Goal: Task Accomplishment & Management: Use online tool/utility

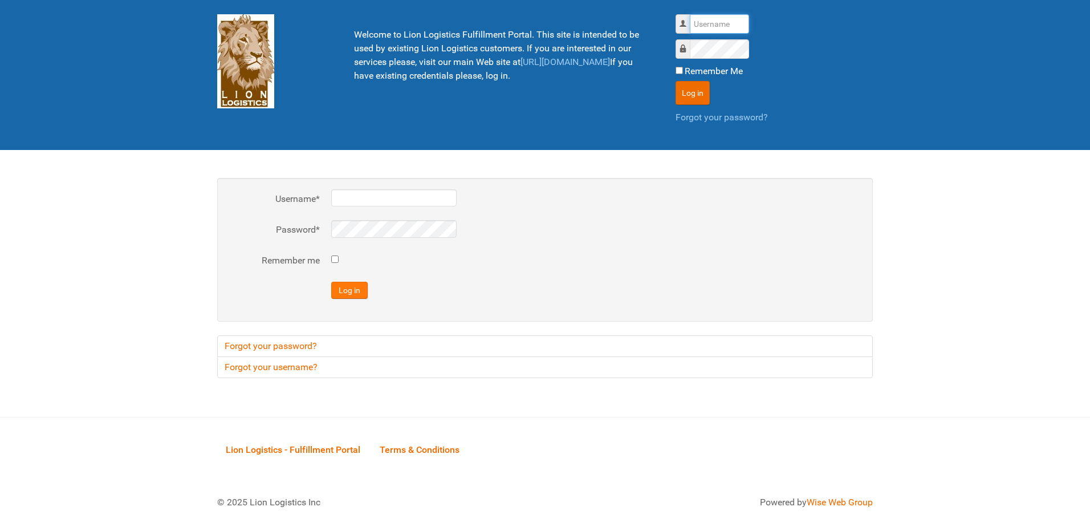
type input "al"
click at [350, 289] on button "Log in" at bounding box center [349, 290] width 36 height 17
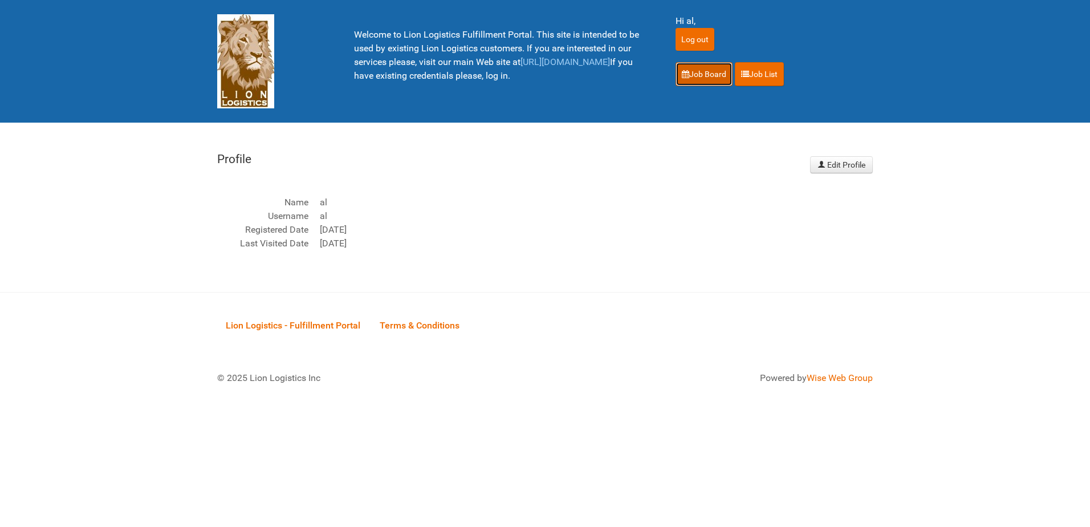
click at [705, 79] on link "Job Board" at bounding box center [704, 74] width 57 height 24
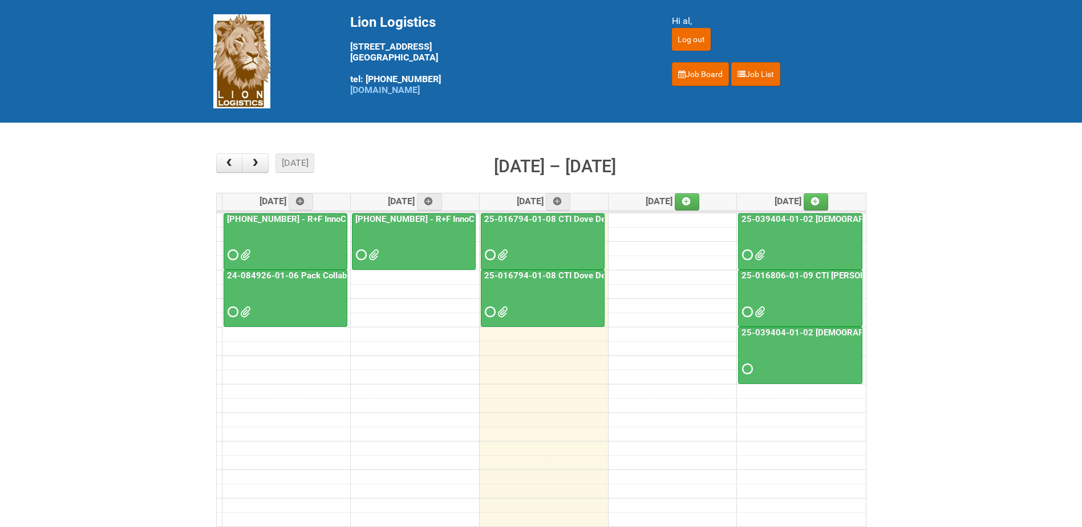
click at [288, 236] on div at bounding box center [285, 244] width 121 height 37
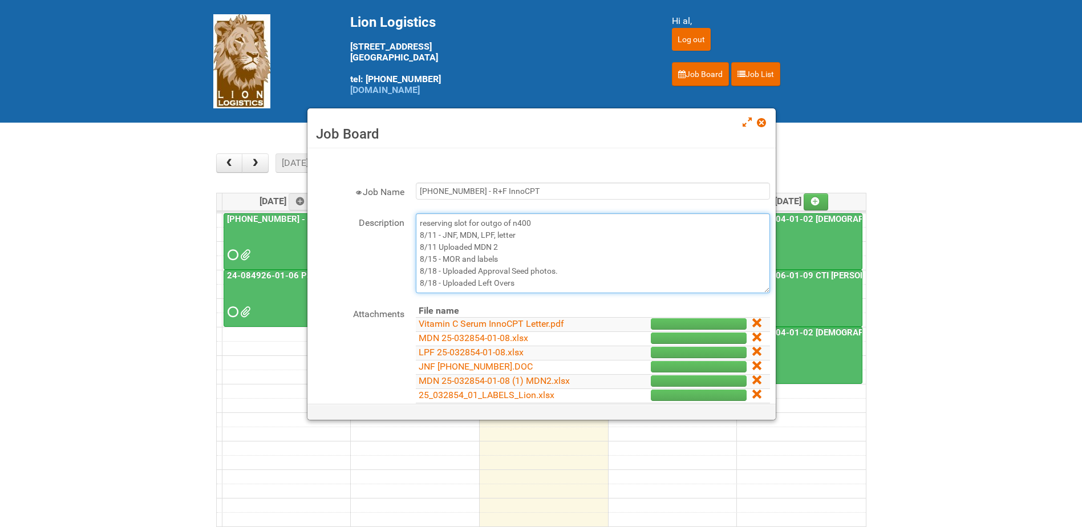
click at [522, 285] on textarea "reserving slot for outgo of n400 8/11 - JNF, MDN, LPF, letter 8/11 Uploaded MDN…" at bounding box center [593, 253] width 354 height 80
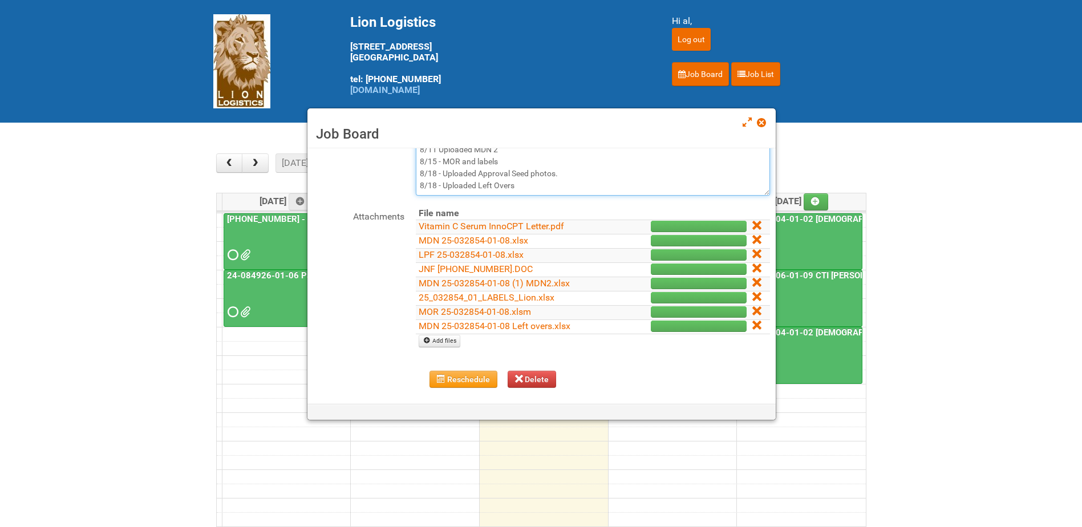
scroll to position [114, 0]
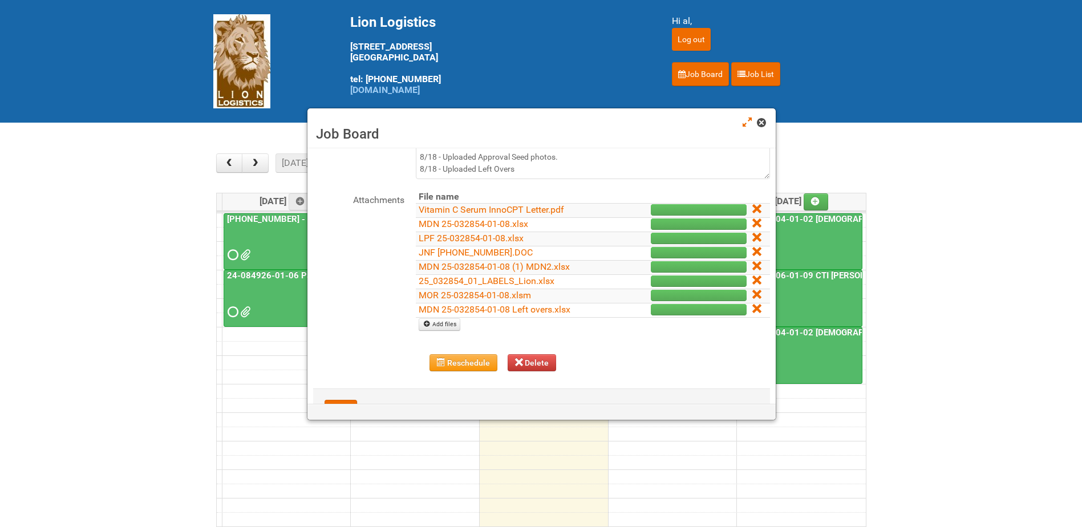
click at [762, 125] on span at bounding box center [761, 123] width 8 height 8
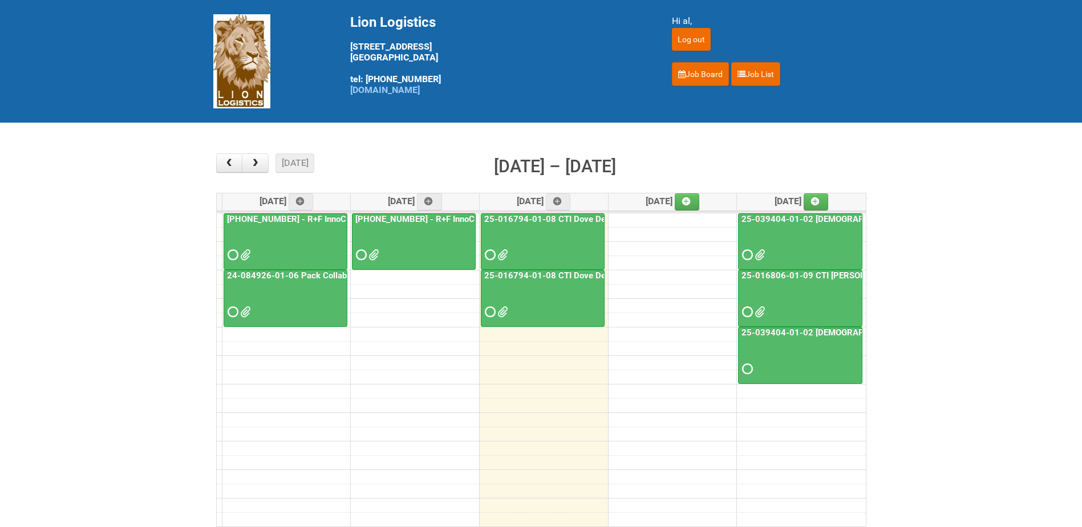
click at [400, 238] on div at bounding box center [413, 244] width 121 height 37
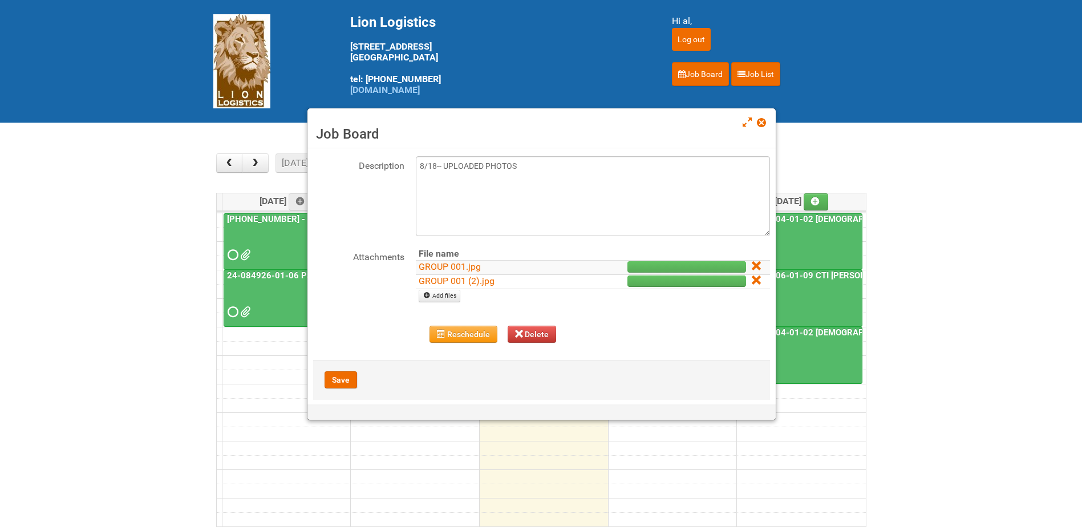
scroll to position [0, 0]
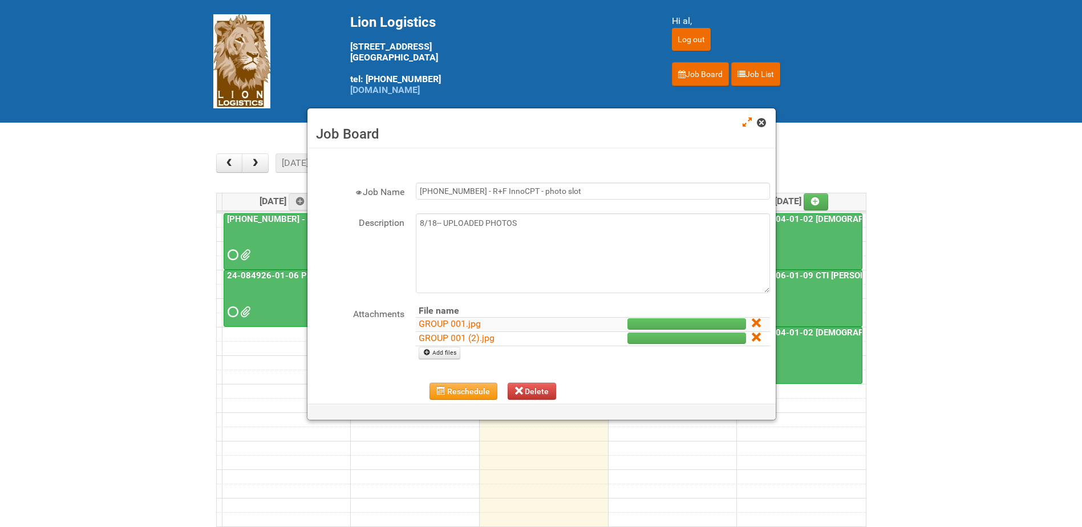
click at [762, 124] on span at bounding box center [761, 123] width 8 height 8
